Goal: Information Seeking & Learning: Learn about a topic

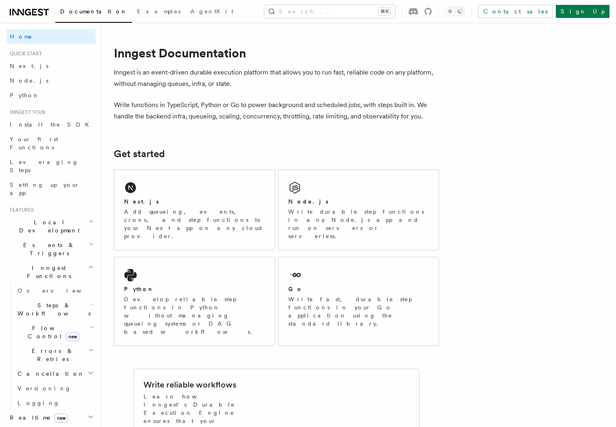
click at [53, 301] on span "Steps & Workflows" at bounding box center [52, 309] width 76 height 16
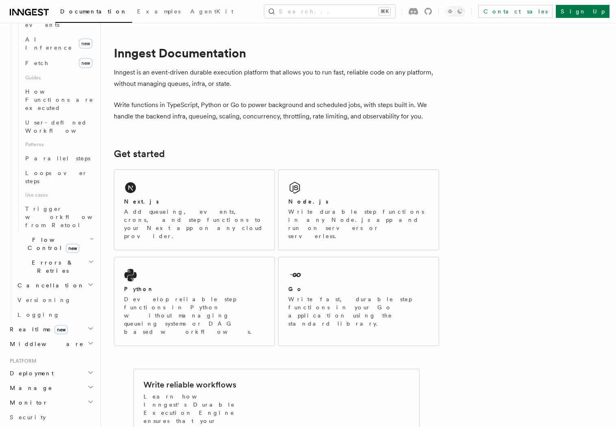
scroll to position [356, 0]
click at [48, 234] on span "Flow Control new" at bounding box center [51, 242] width 75 height 16
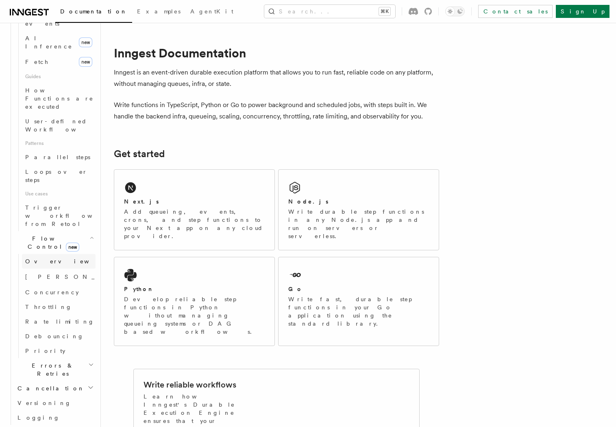
click at [48, 254] on link "Overview" at bounding box center [59, 261] width 74 height 15
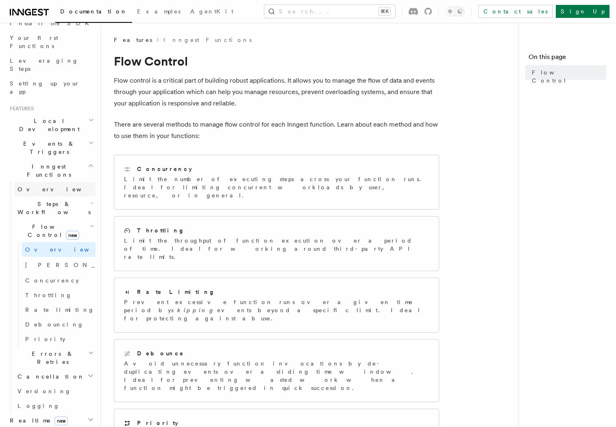
scroll to position [99, 0]
click at [44, 161] on h2 "Inngest Functions" at bounding box center [51, 172] width 89 height 23
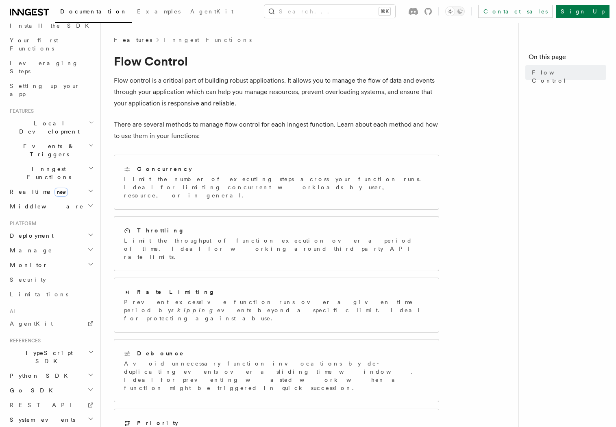
click at [46, 142] on span "Events & Triggers" at bounding box center [48, 150] width 82 height 16
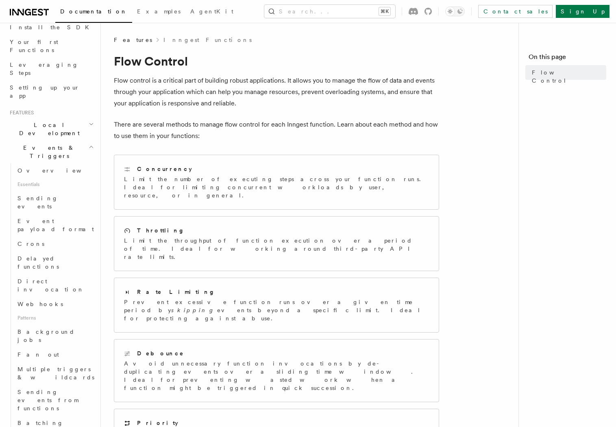
scroll to position [95, 0]
click at [44, 146] on span "Events & Triggers" at bounding box center [48, 154] width 82 height 16
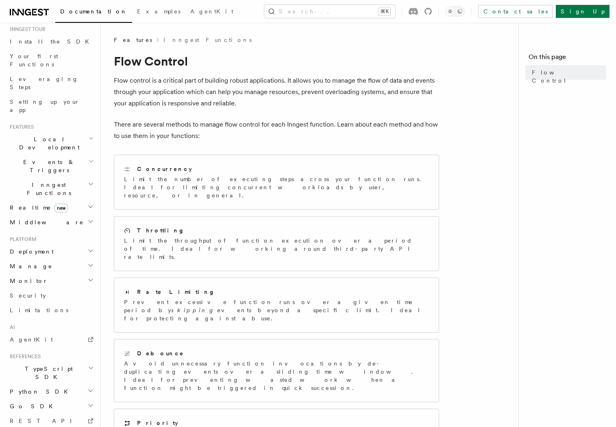
scroll to position [83, 0]
click at [44, 426] on h2 "System events" at bounding box center [51, 435] width 89 height 15
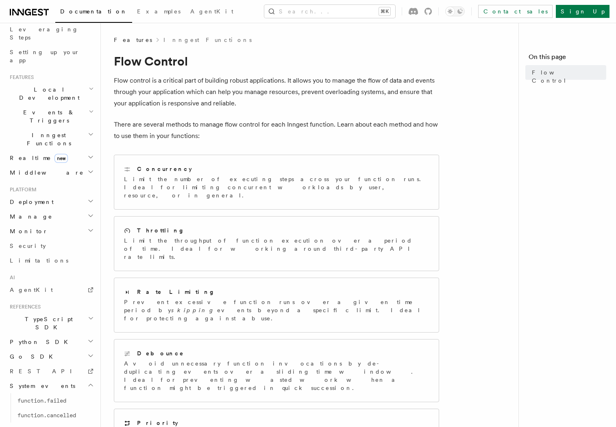
scroll to position [151, 0]
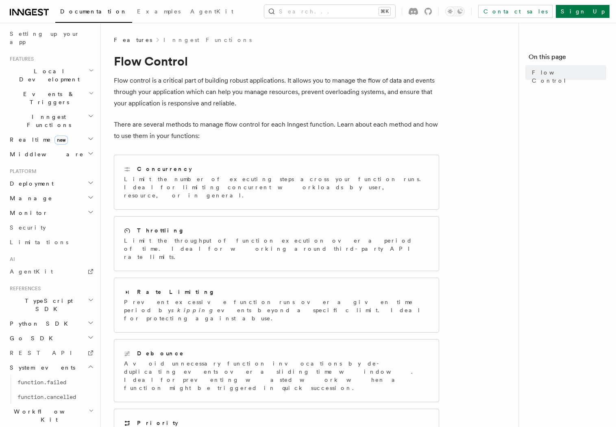
click at [45, 363] on span "System events" at bounding box center [41, 367] width 69 height 8
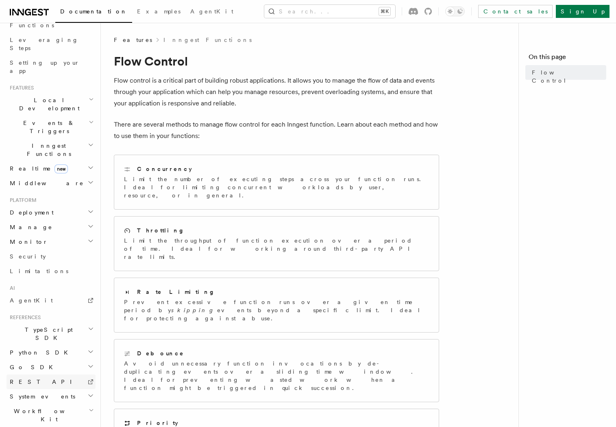
scroll to position [122, 0]
click at [43, 407] on span "Workflow Kit" at bounding box center [48, 415] width 82 height 16
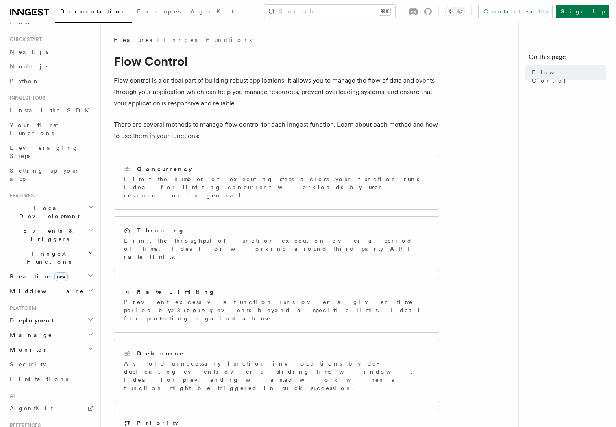
scroll to position [0, 0]
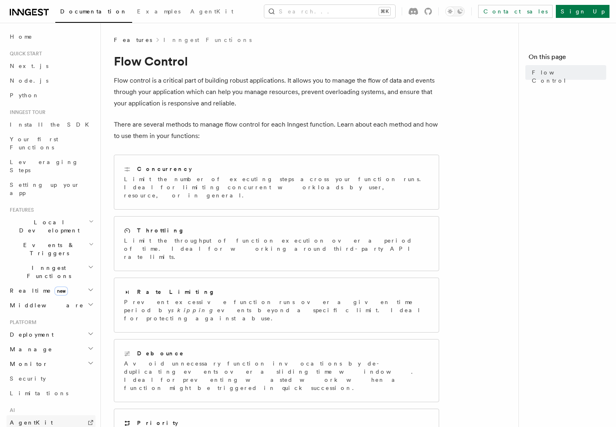
click at [30, 415] on link "AgentKit" at bounding box center [51, 422] width 89 height 15
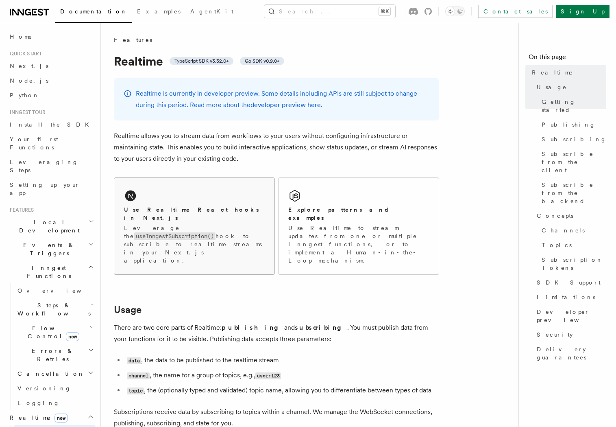
click at [216, 232] on code "useInngestSubscription()" at bounding box center [174, 236] width 81 height 8
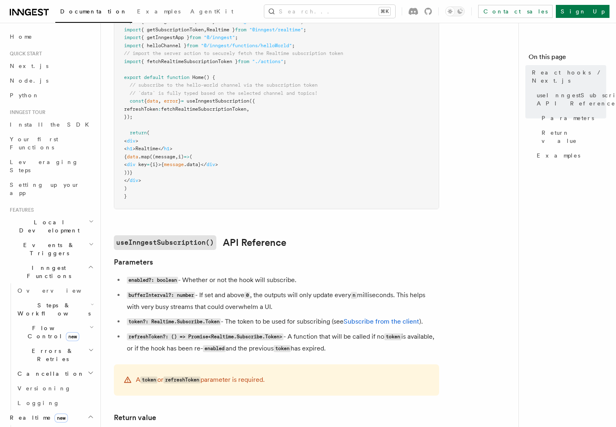
scroll to position [393, 0]
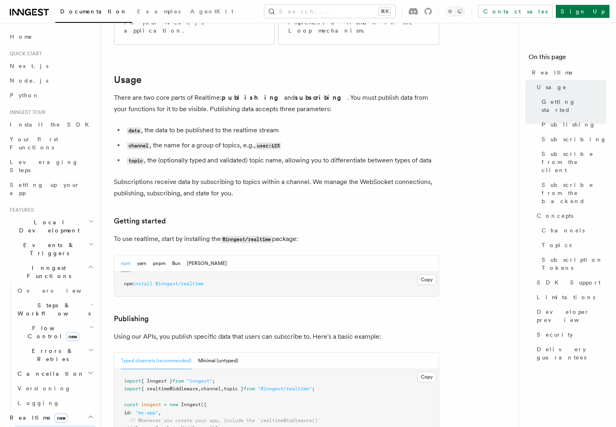
scroll to position [230, 0]
click at [159, 255] on button "pnpm" at bounding box center [159, 263] width 13 height 17
click at [428, 274] on button "Copy Copied" at bounding box center [426, 279] width 19 height 11
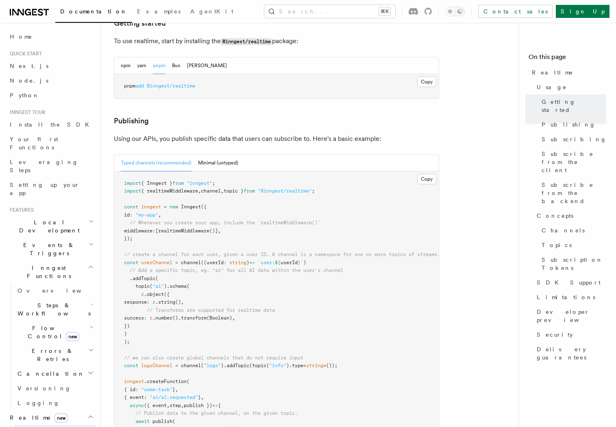
scroll to position [428, 0]
click at [244, 172] on pre "import { Inngest } from "inngest" ; import { realtimeMiddleware , channel , top…" at bounding box center [276, 338] width 325 height 334
click at [244, 188] on span "topic }" at bounding box center [234, 191] width 20 height 6
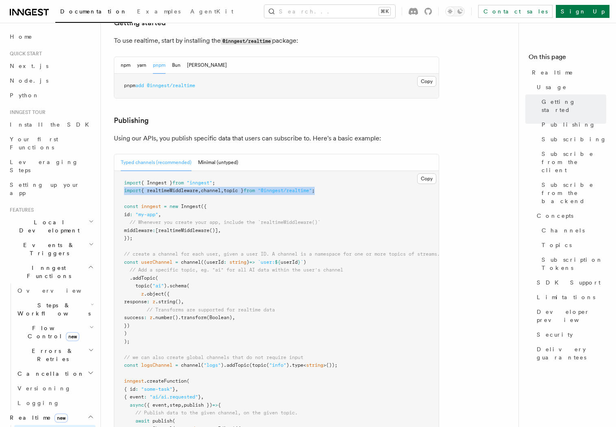
copy span "import { realtimeMiddleware , channel , topic } from "@inngest/realtime" ;"
click at [179, 227] on span "realtimeMiddleware" at bounding box center [183, 230] width 51 height 6
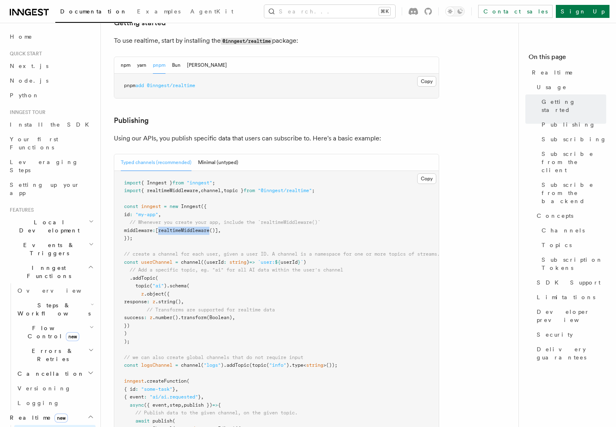
click at [179, 227] on span "realtimeMiddleware" at bounding box center [183, 230] width 51 height 6
copy span "middleware : [ realtimeMiddleware ()] ,"
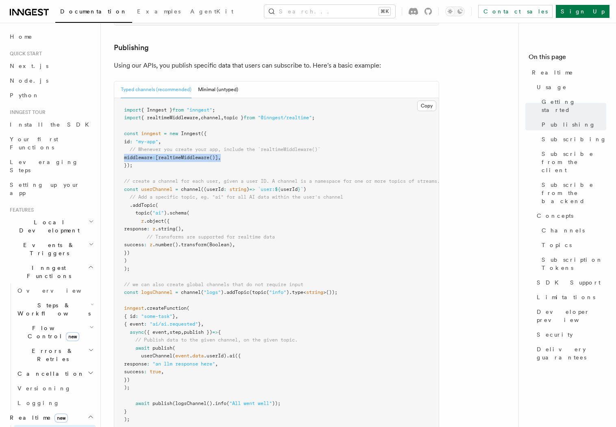
scroll to position [502, 0]
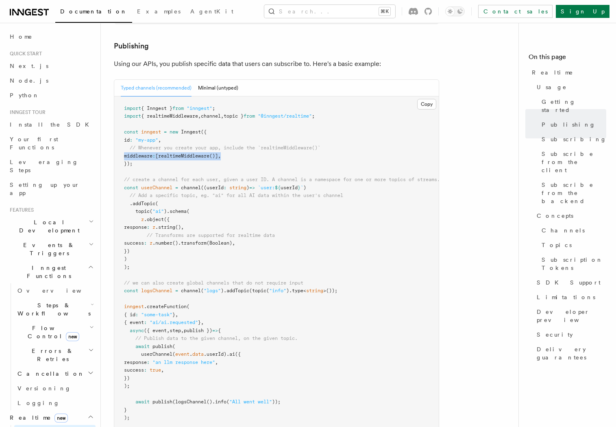
drag, startPoint x: 142, startPoint y: 242, endPoint x: 114, endPoint y: 152, distance: 94.8
click at [114, 152] on pre "import { Inngest } from "inngest" ; import { realtimeMiddleware , channel , top…" at bounding box center [276, 263] width 325 height 334
copy code "// create a channel for each user, given a user ID. A channel is a namespace fo…"
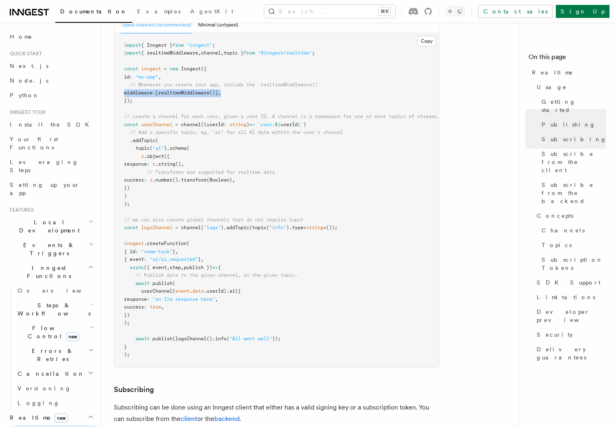
scroll to position [570, 0]
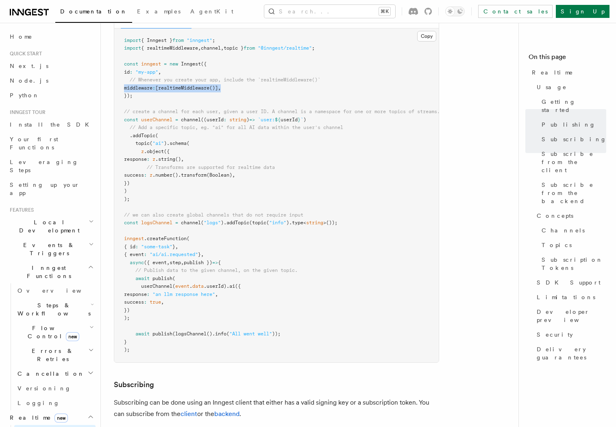
drag, startPoint x: 136, startPoint y: 248, endPoint x: 151, endPoint y: 293, distance: 48.1
click at [151, 293] on pre "import { Inngest } from "inngest" ; import { realtimeMiddleware , channel , top…" at bounding box center [276, 195] width 325 height 334
copy code "// Publish data to the given channel, on the given topic. await publish ( userC…"
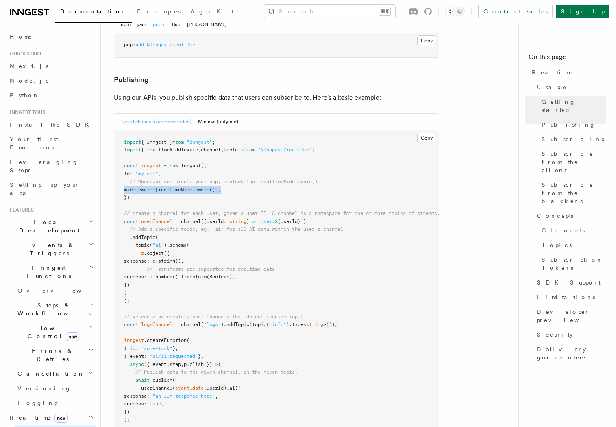
scroll to position [618, 0]
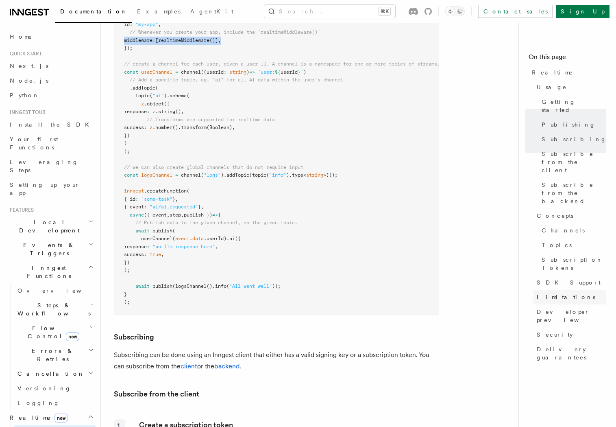
click at [560, 293] on span "Limitations" at bounding box center [566, 297] width 59 height 8
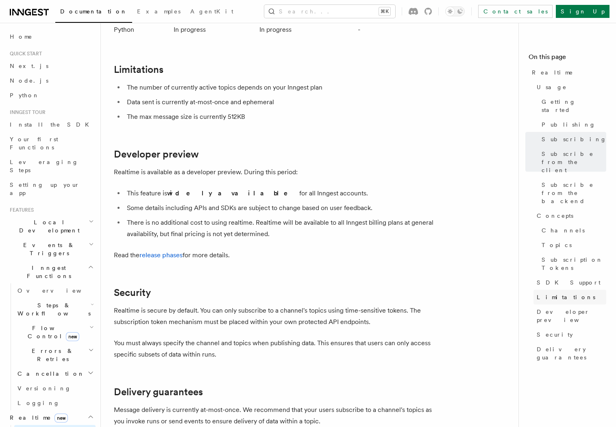
scroll to position [2535, 0]
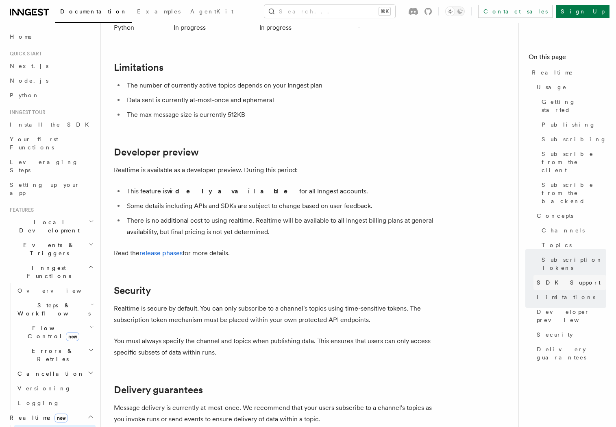
click at [564, 278] on span "SDK Support" at bounding box center [569, 282] width 64 height 8
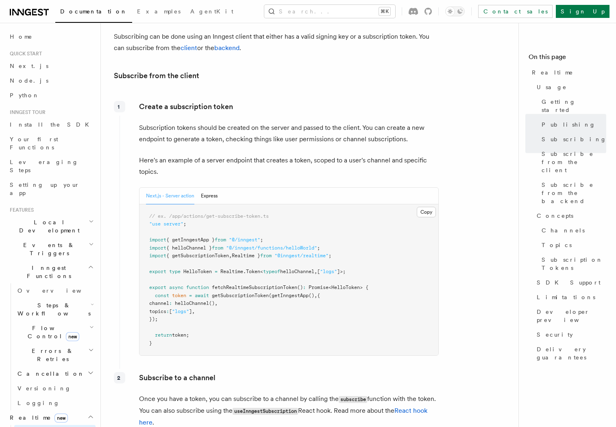
scroll to position [938, 0]
click at [217, 186] on button "Express" at bounding box center [209, 194] width 17 height 17
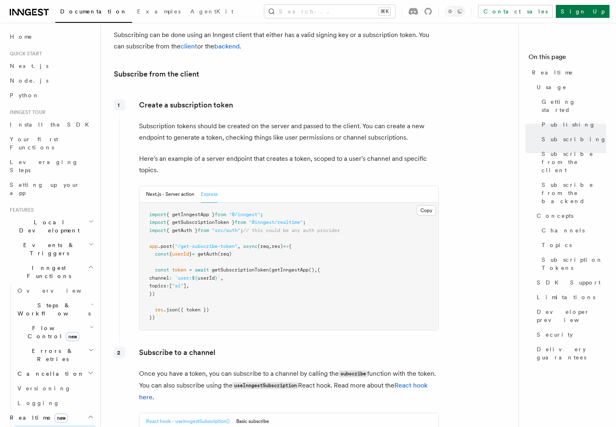
drag, startPoint x: 155, startPoint y: 248, endPoint x: 170, endPoint y: 267, distance: 24.7
click at [170, 267] on pre "import { getInngestApp } from "@/inngest" ; import { getSubscriptionToken } fro…" at bounding box center [289, 266] width 299 height 127
copy code "const token = await getSubscriptionToken ( getInngestApp () , { channel : `user…"
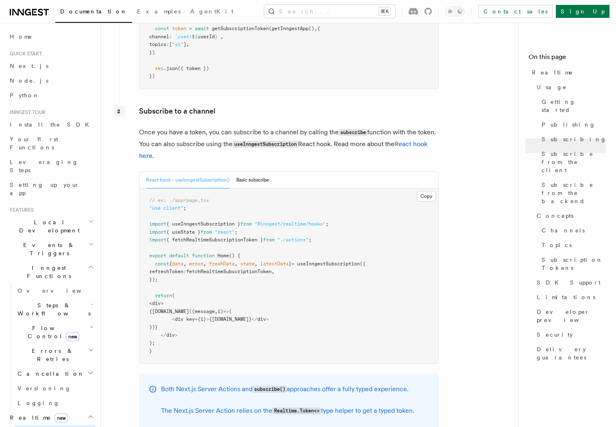
scroll to position [1180, 0]
drag, startPoint x: 155, startPoint y: 240, endPoint x: 174, endPoint y: 255, distance: 24.6
click at [174, 255] on pre "// ex: ./app/page.tsx "use client" ; import { useInngestSubscription } from "@i…" at bounding box center [289, 275] width 299 height 175
copy code "const { data , error , freshData , state , latestData } = useInngestSubscriptio…"
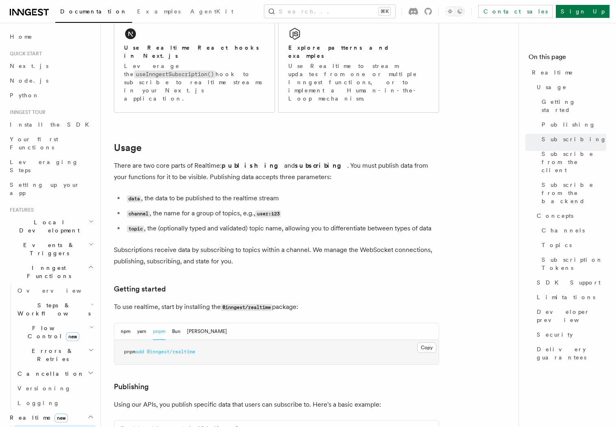
scroll to position [0, 0]
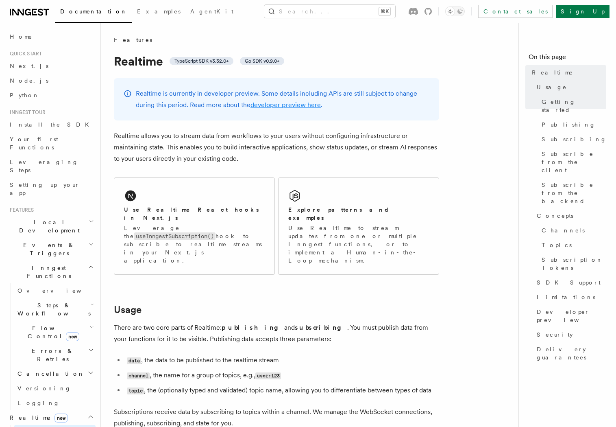
click at [270, 106] on link "developer preview here" at bounding box center [286, 105] width 70 height 8
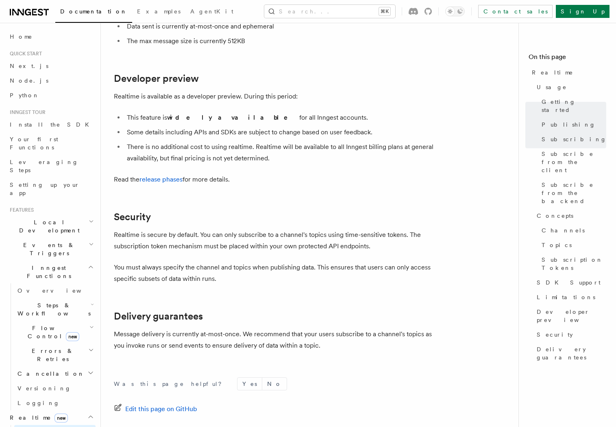
scroll to position [2596, 0]
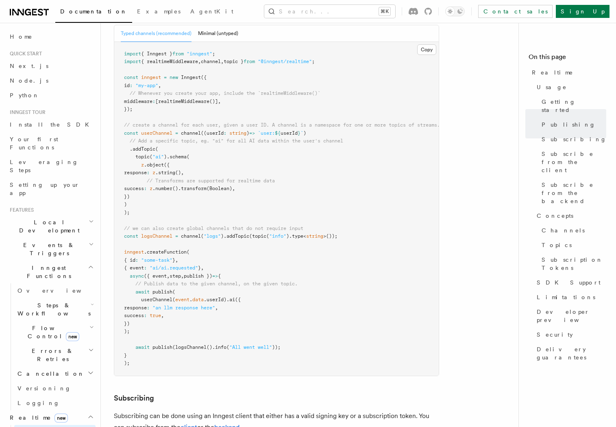
scroll to position [558, 0]
click at [585, 345] on span "Delivery guarantees" at bounding box center [572, 353] width 70 height 16
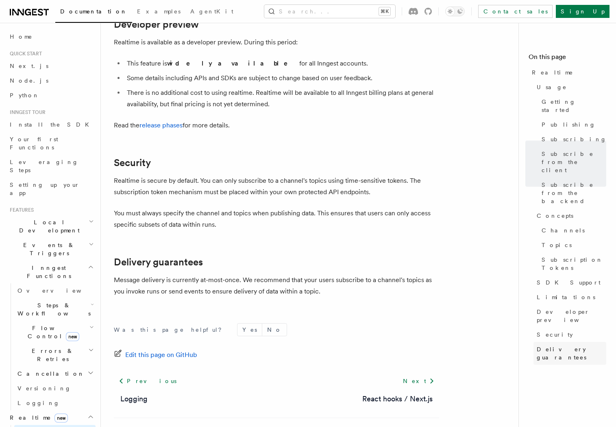
scroll to position [2648, 0]
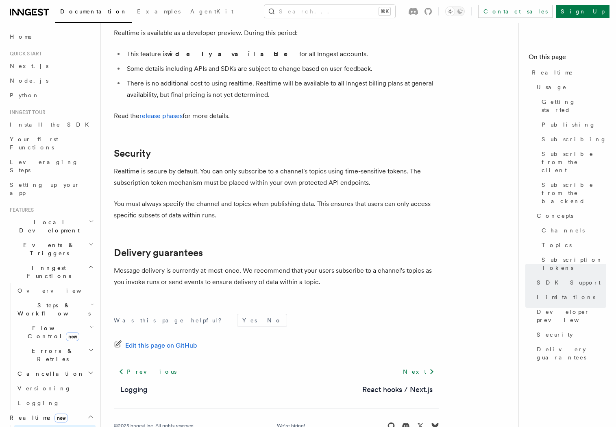
click at [302, 422] on link "We're hiring!" at bounding box center [291, 425] width 28 height 7
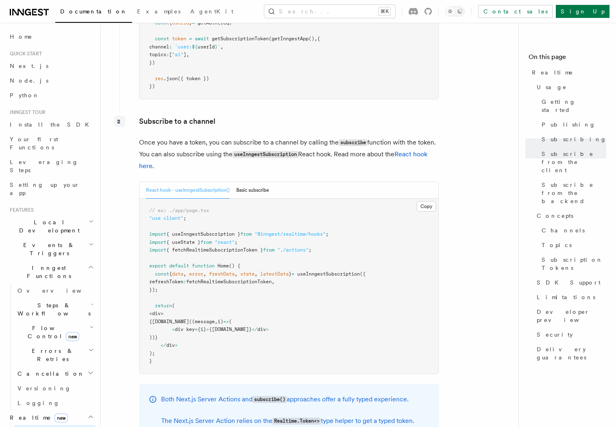
scroll to position [1166, 0]
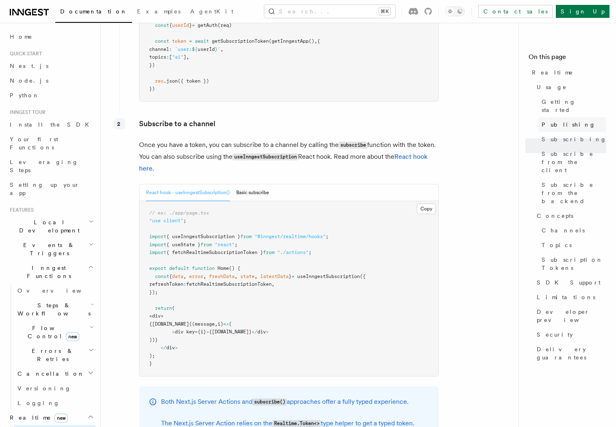
click at [566, 120] on span "Publishing" at bounding box center [569, 124] width 54 height 8
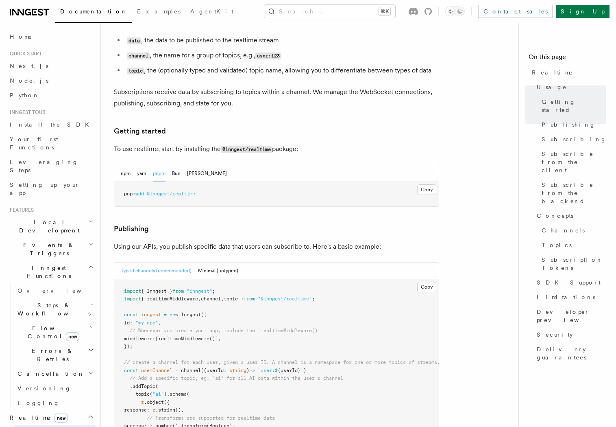
scroll to position [257, 0]
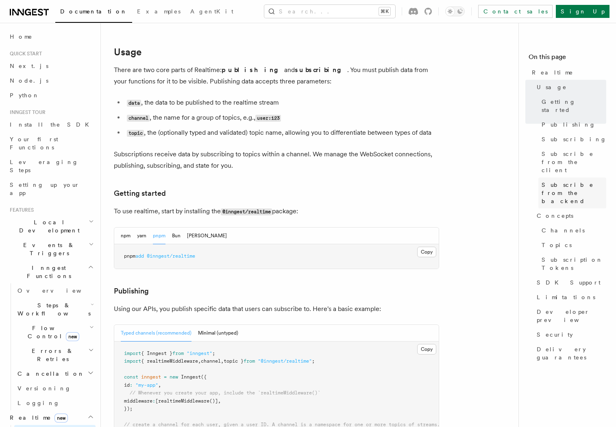
click at [559, 181] on span "Subscribe from the backend" at bounding box center [574, 193] width 65 height 24
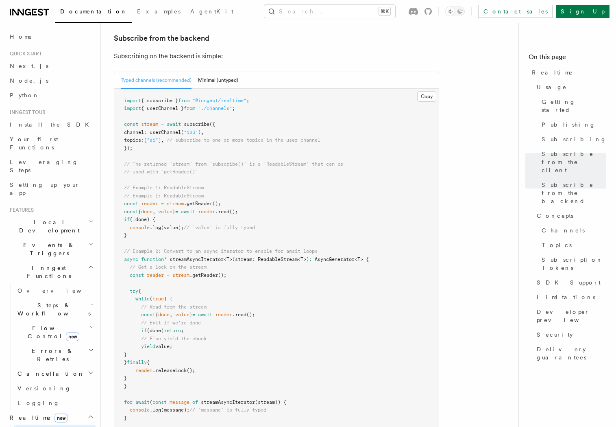
scroll to position [1647, 0]
